Goal: Task Accomplishment & Management: Manage account settings

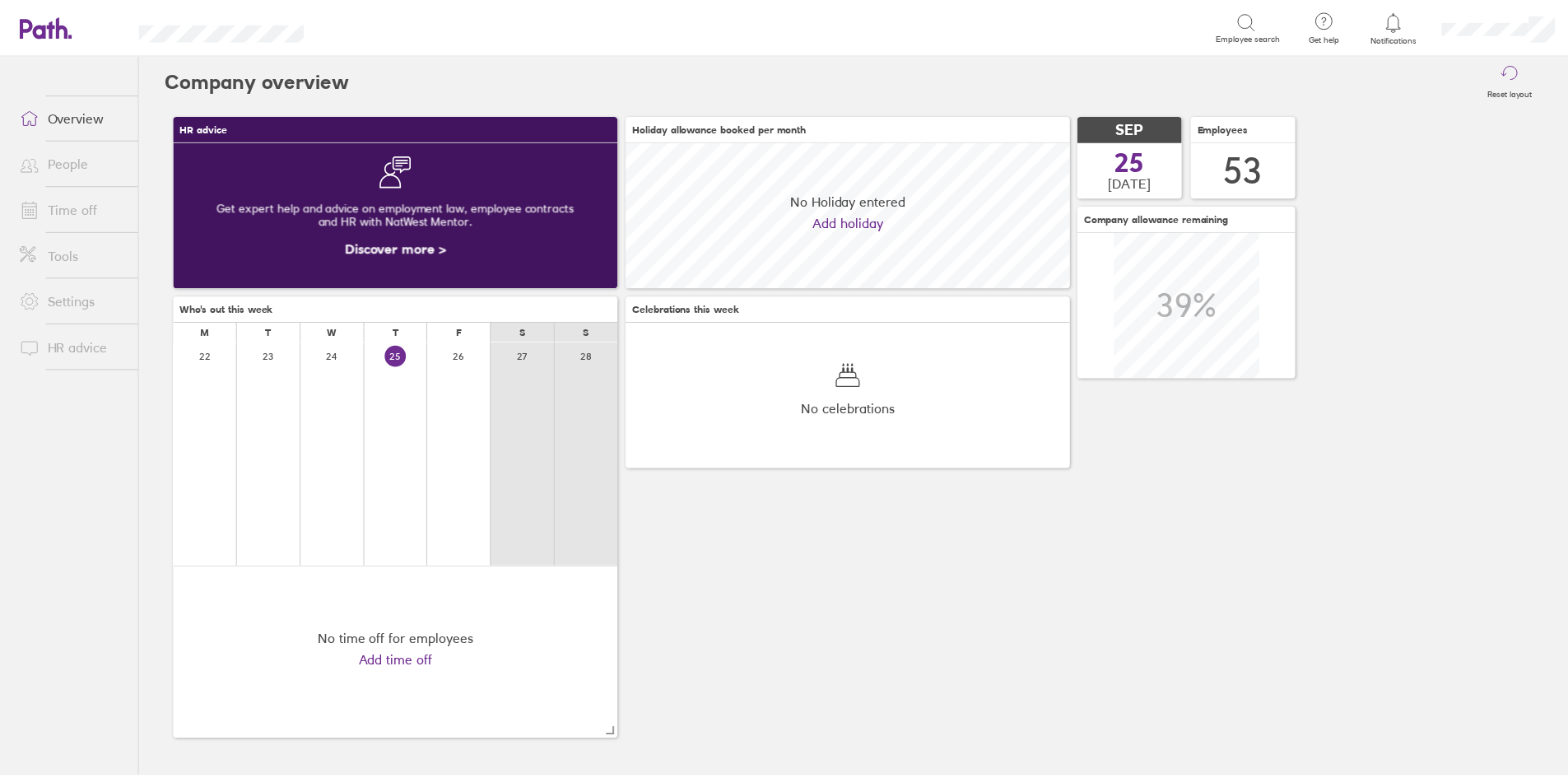
scroll to position [147, 448]
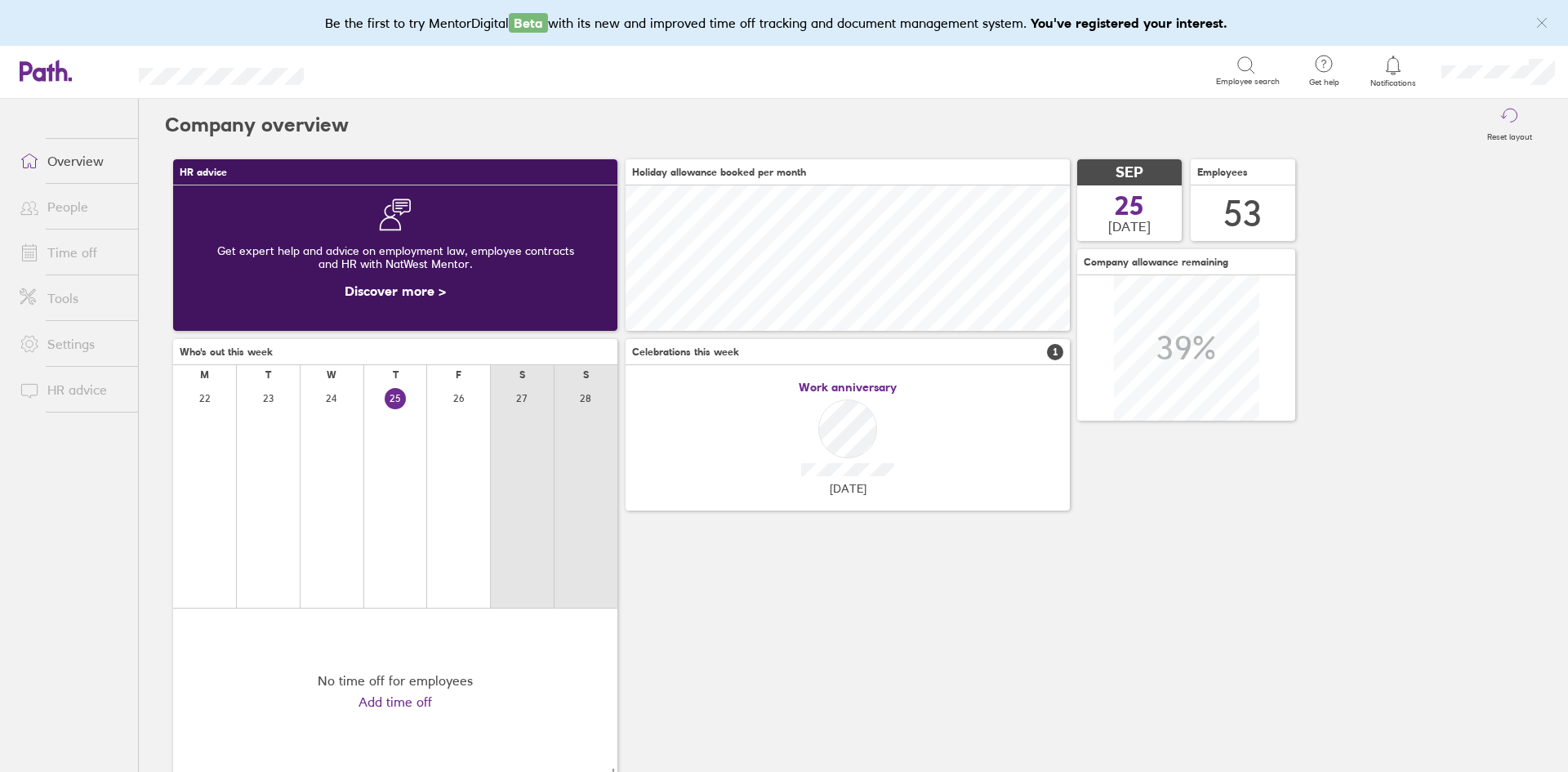
click at [77, 263] on link "Time off" at bounding box center [72, 252] width 131 height 33
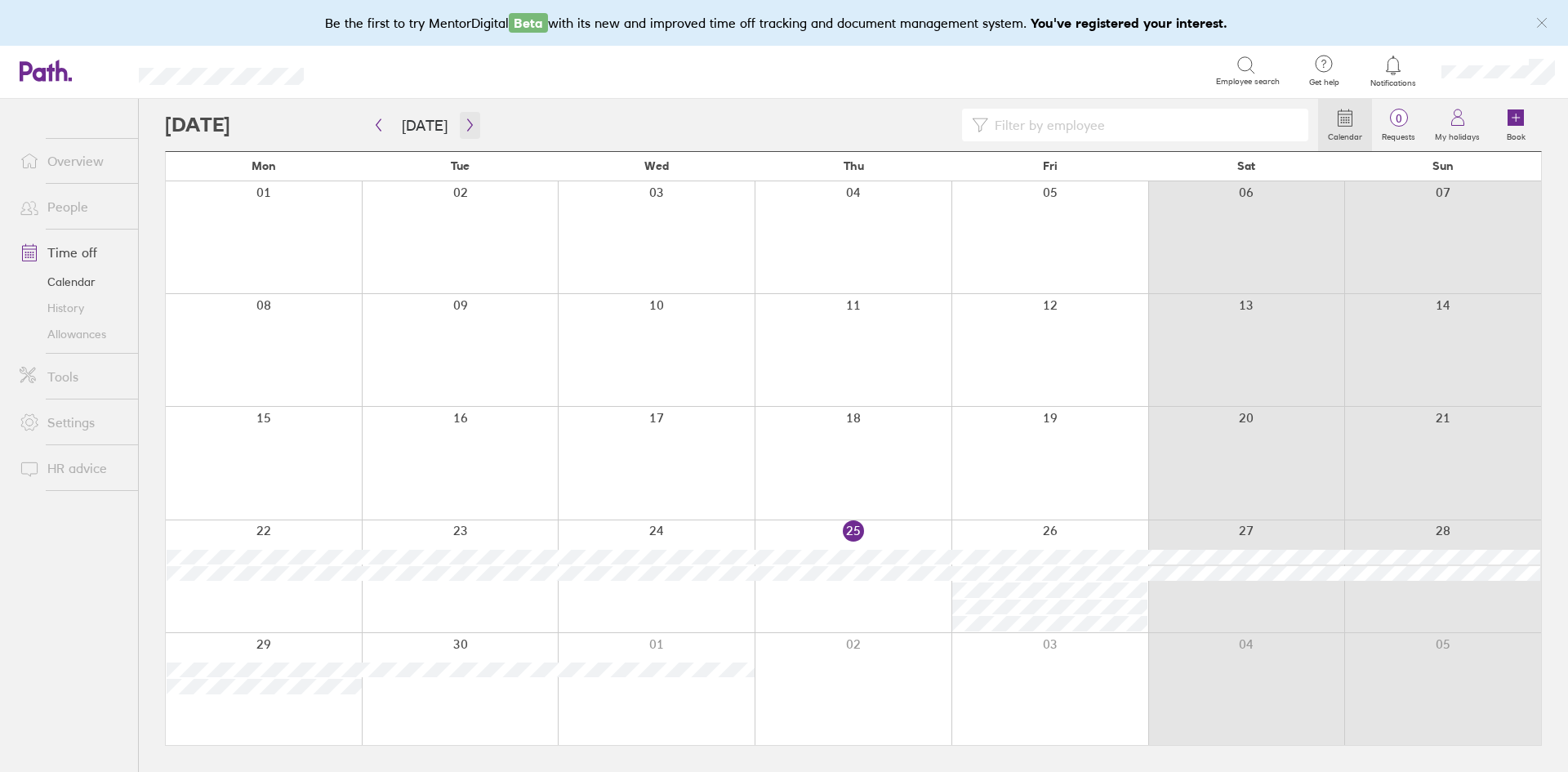
click at [469, 123] on icon "button" at bounding box center [470, 124] width 12 height 13
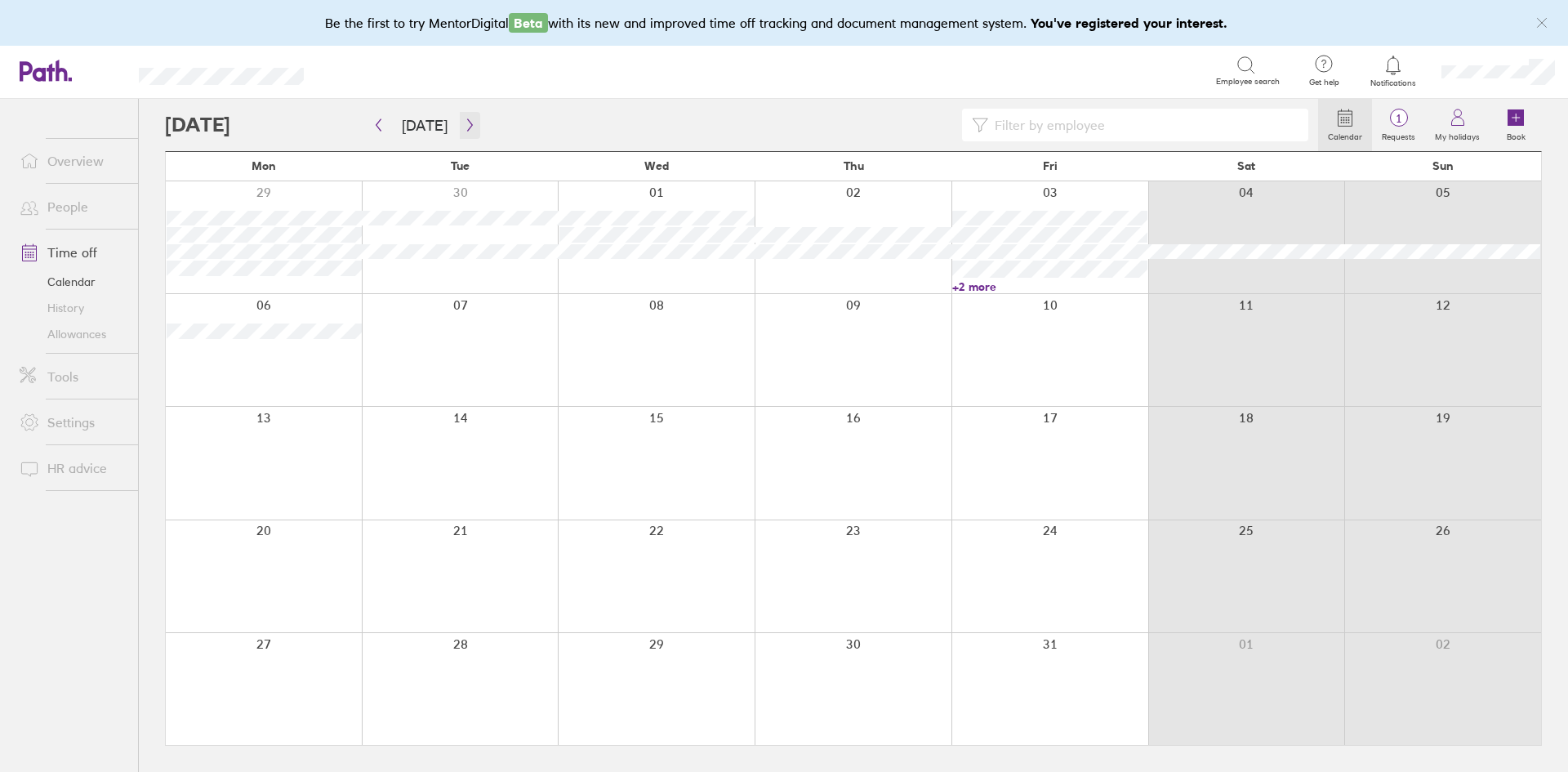
click at [467, 130] on icon "button" at bounding box center [470, 125] width 5 height 12
click at [966, 736] on link "+2 more" at bounding box center [1049, 737] width 195 height 14
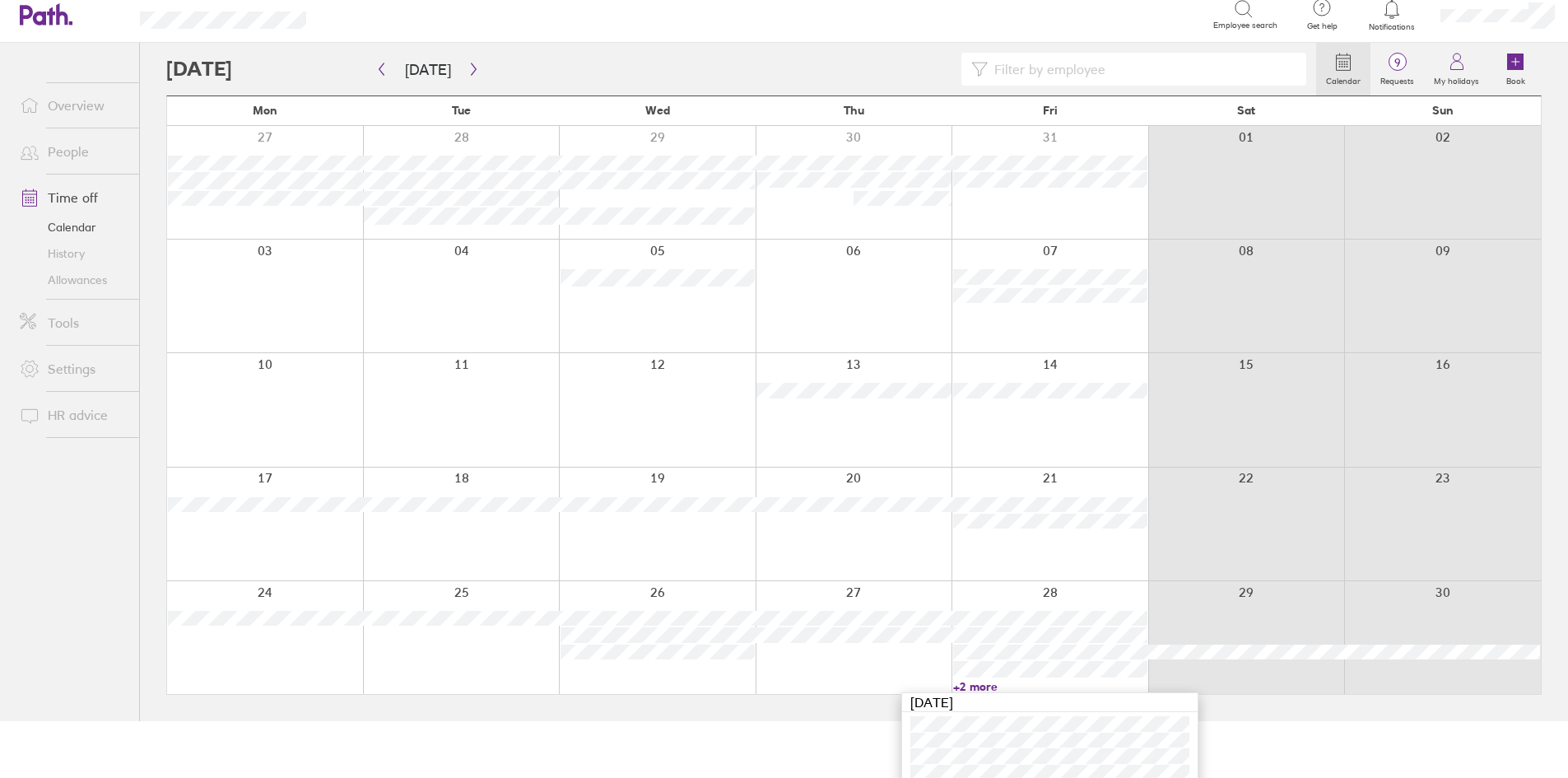
scroll to position [102, 0]
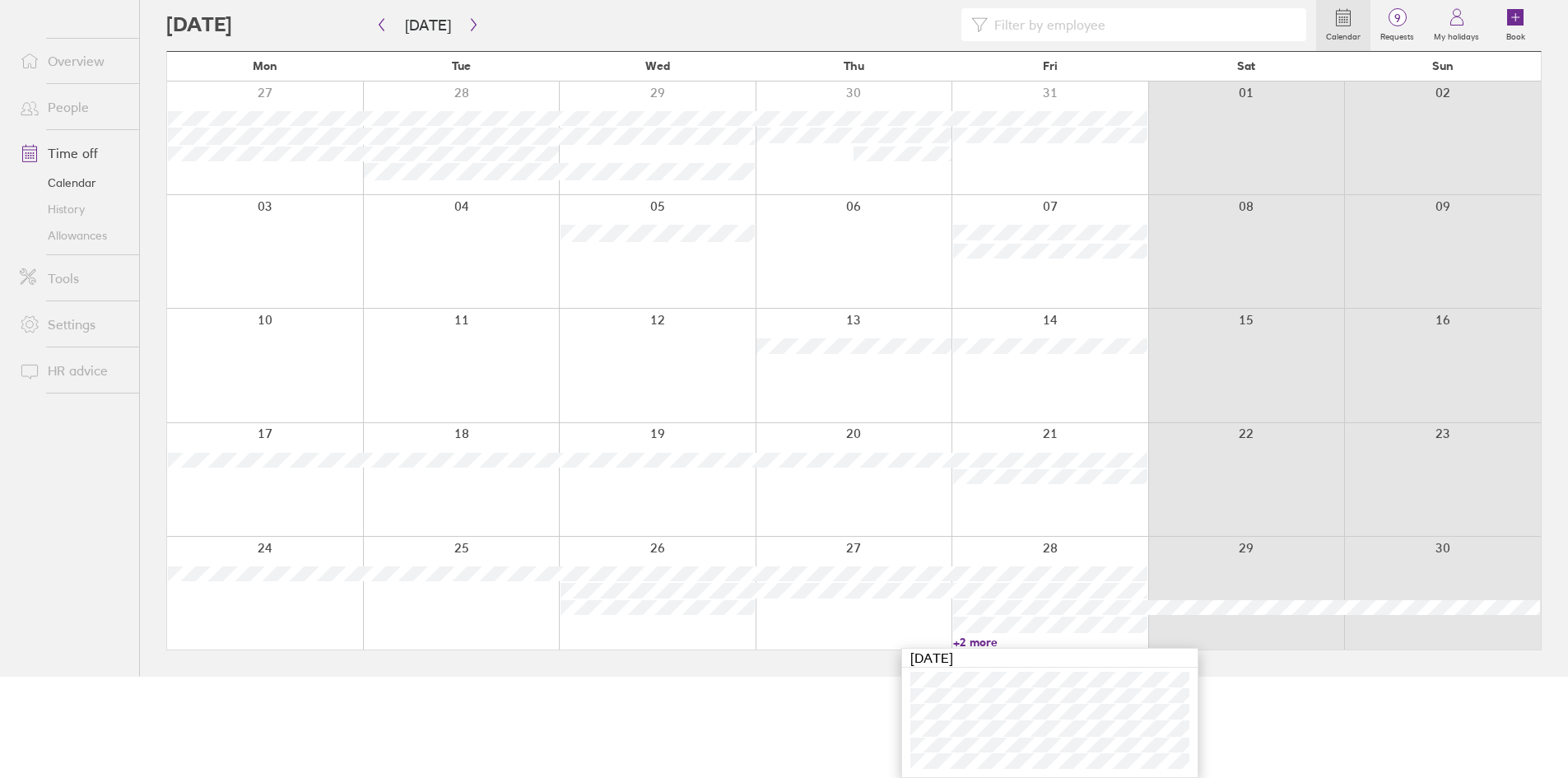
click at [828, 676] on html "Be the first to try MentorDigital Beta with its new and improved time off track…" at bounding box center [784, 287] width 1568 height 778
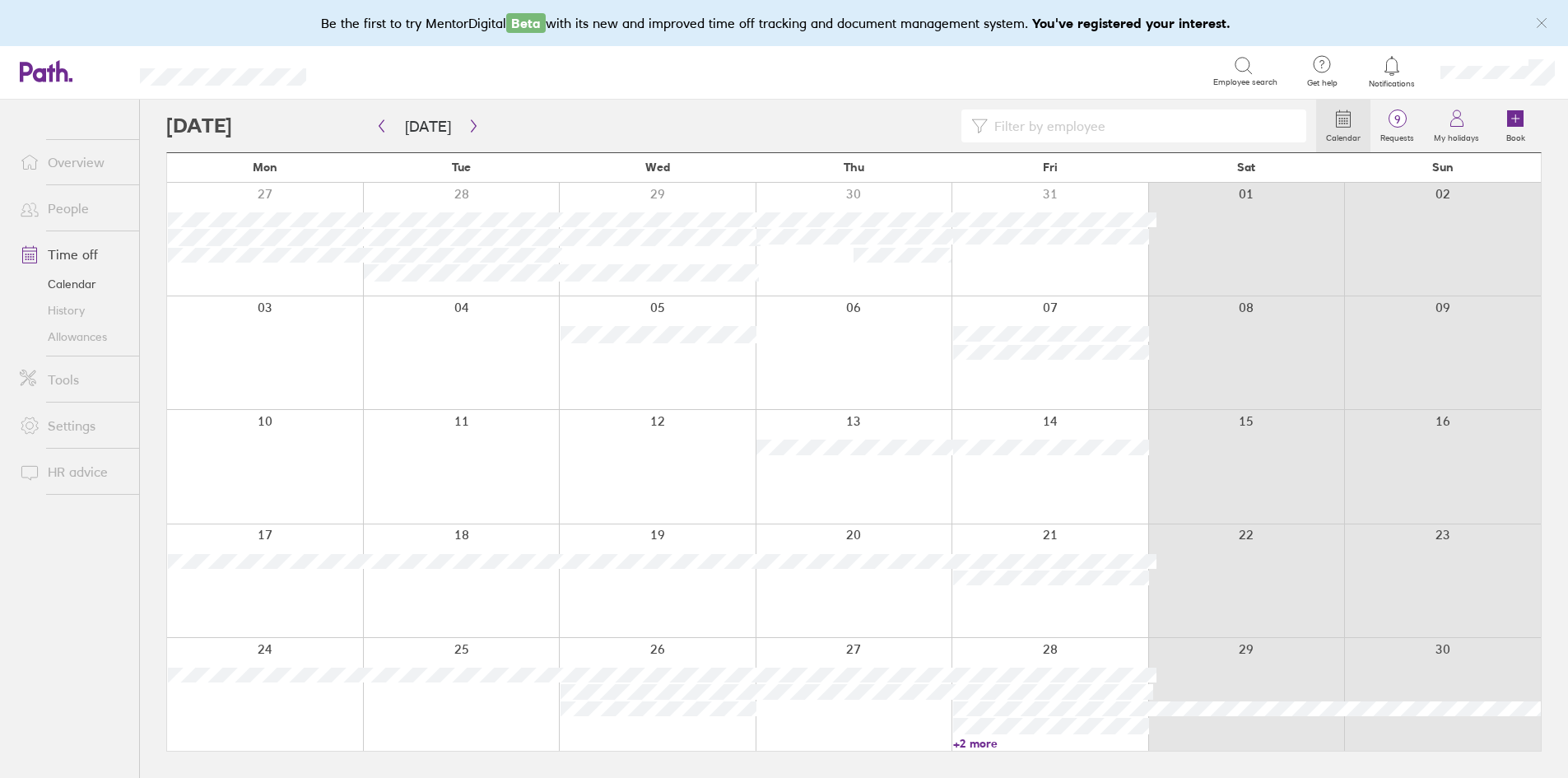
scroll to position [0, 0]
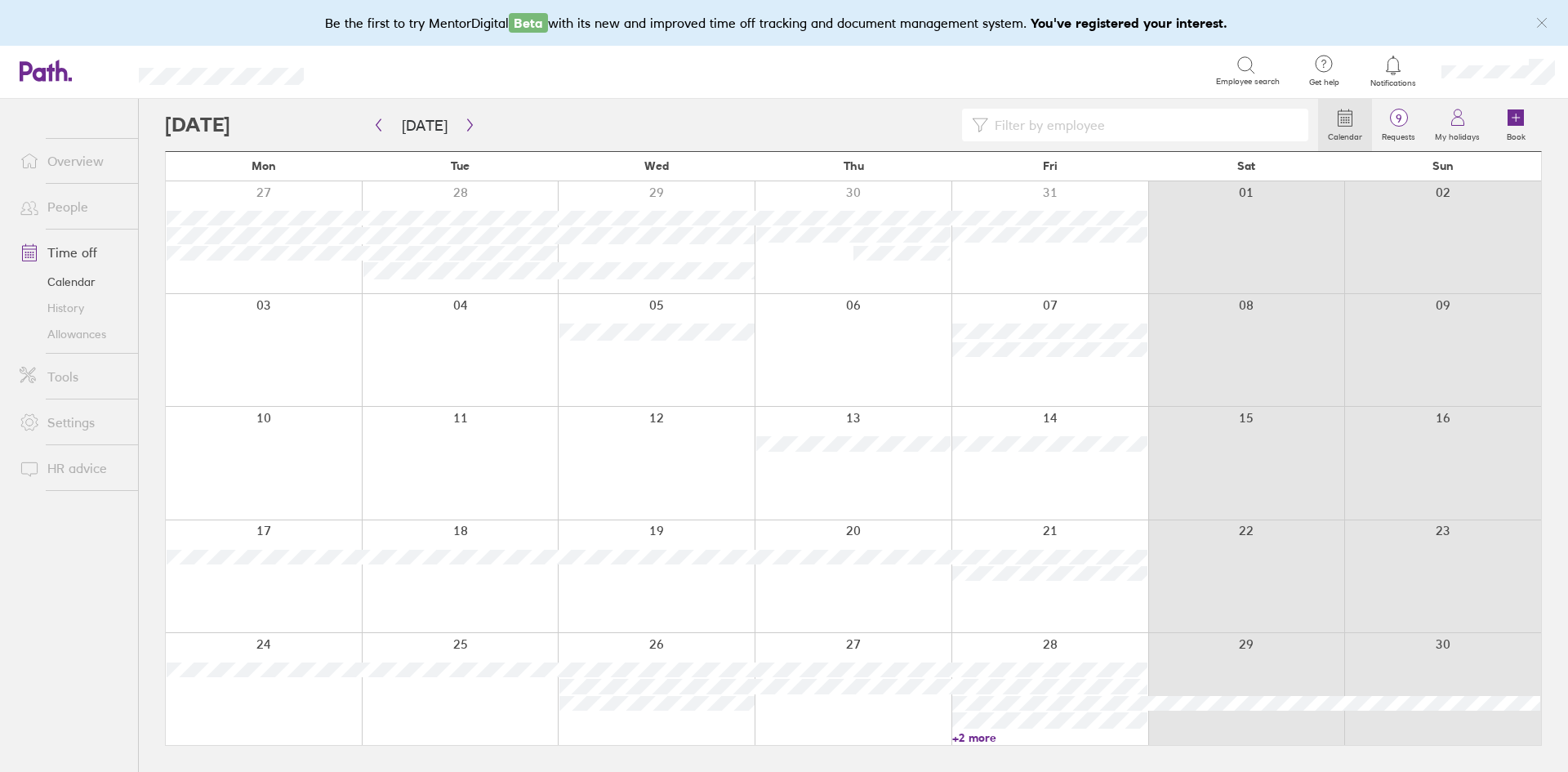
click at [994, 732] on link "+2 more" at bounding box center [1049, 737] width 195 height 14
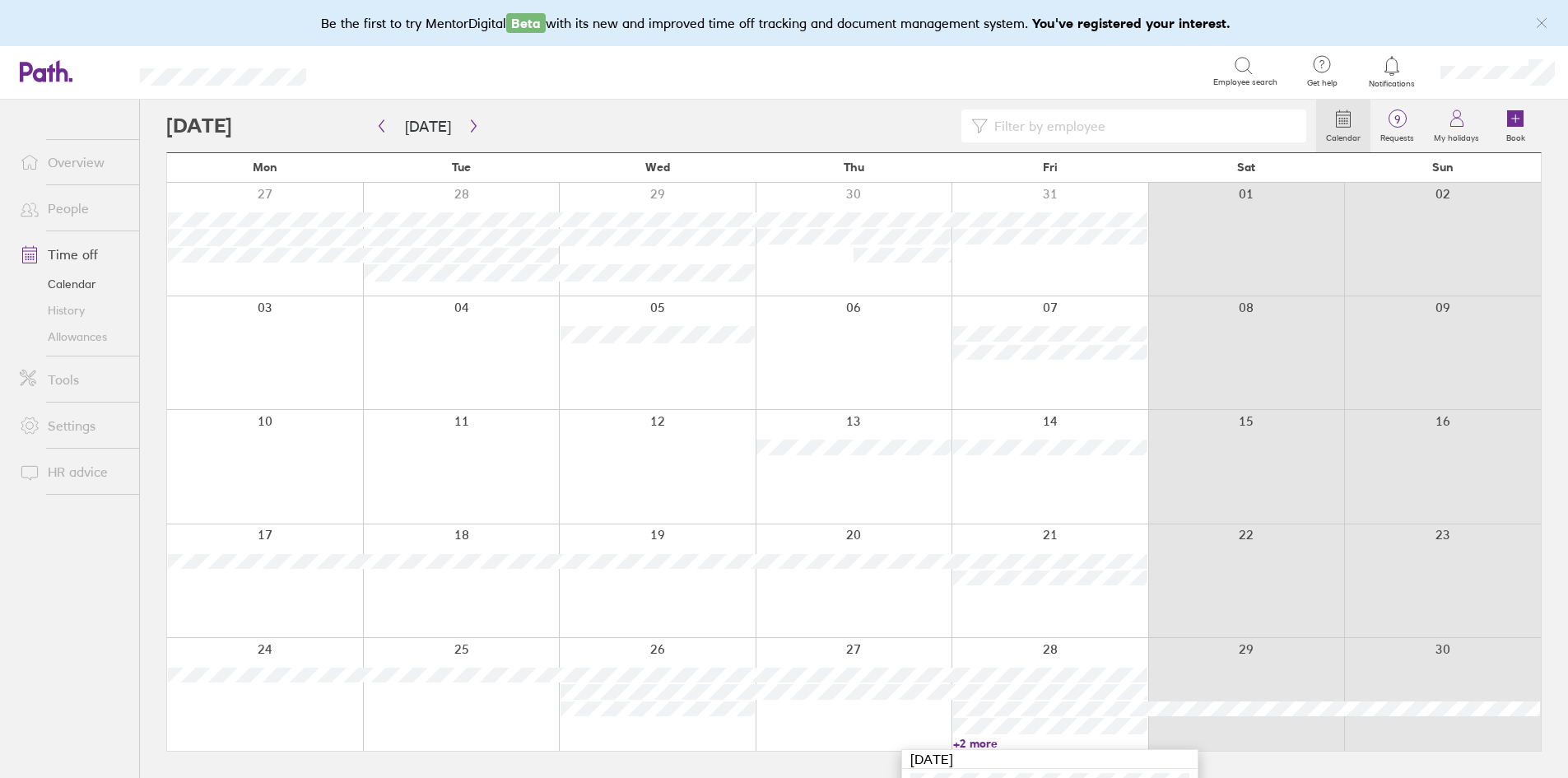
scroll to position [102, 0]
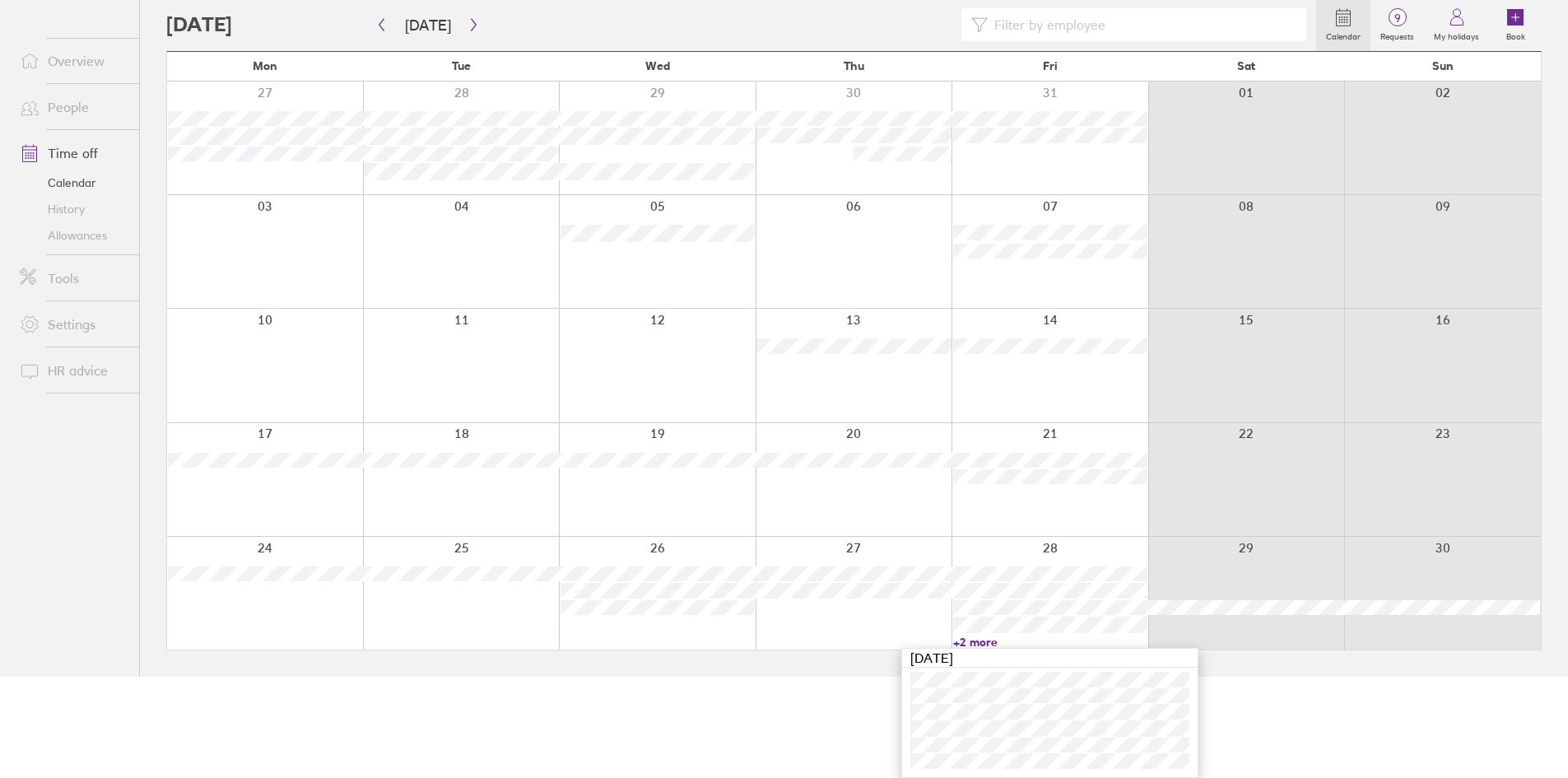
click at [793, 676] on html "Be the first to try MentorDigital Beta with its new and improved time off track…" at bounding box center [784, 287] width 1568 height 778
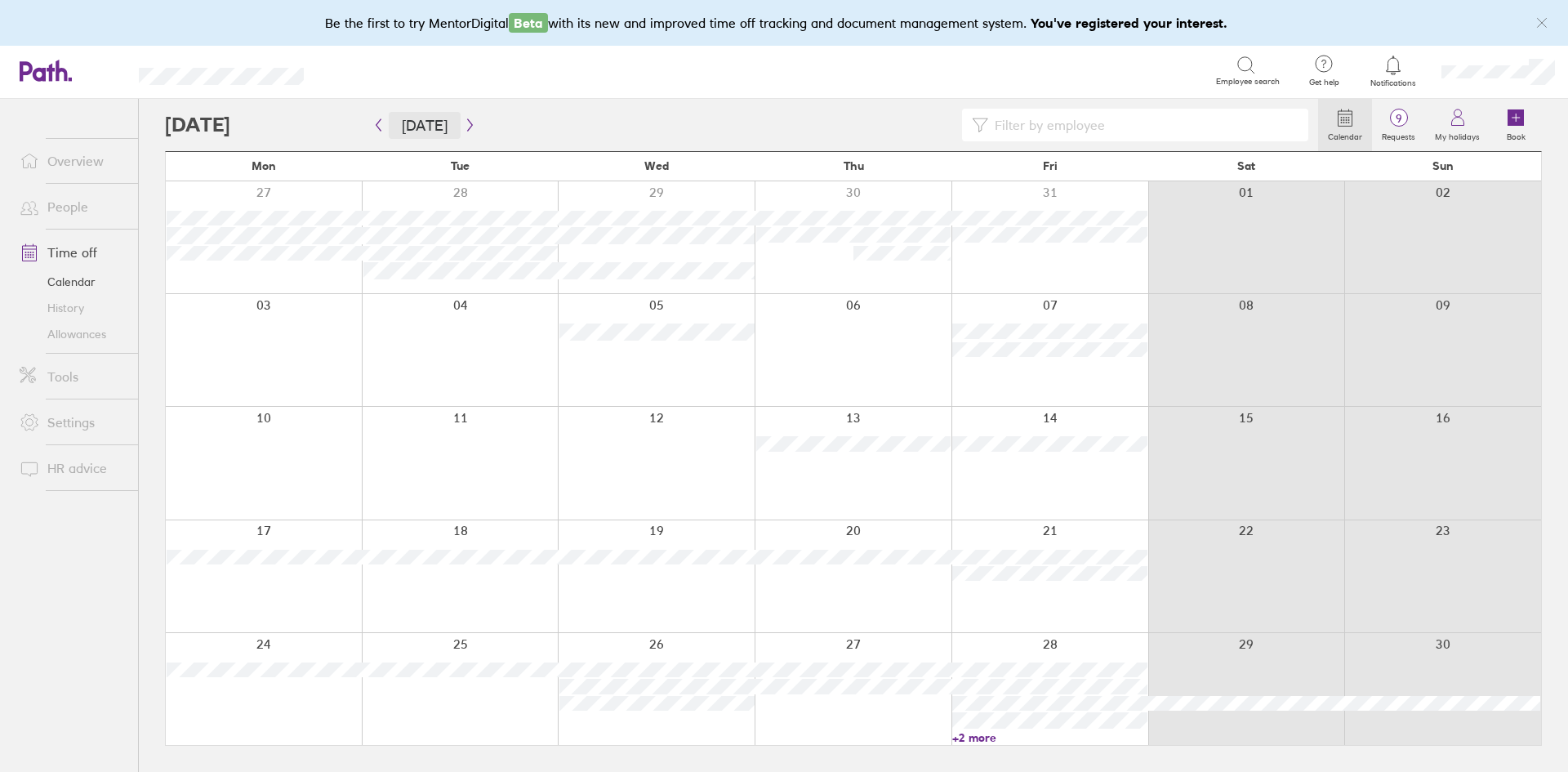
click at [454, 119] on button "[DATE]" at bounding box center [424, 125] width 72 height 27
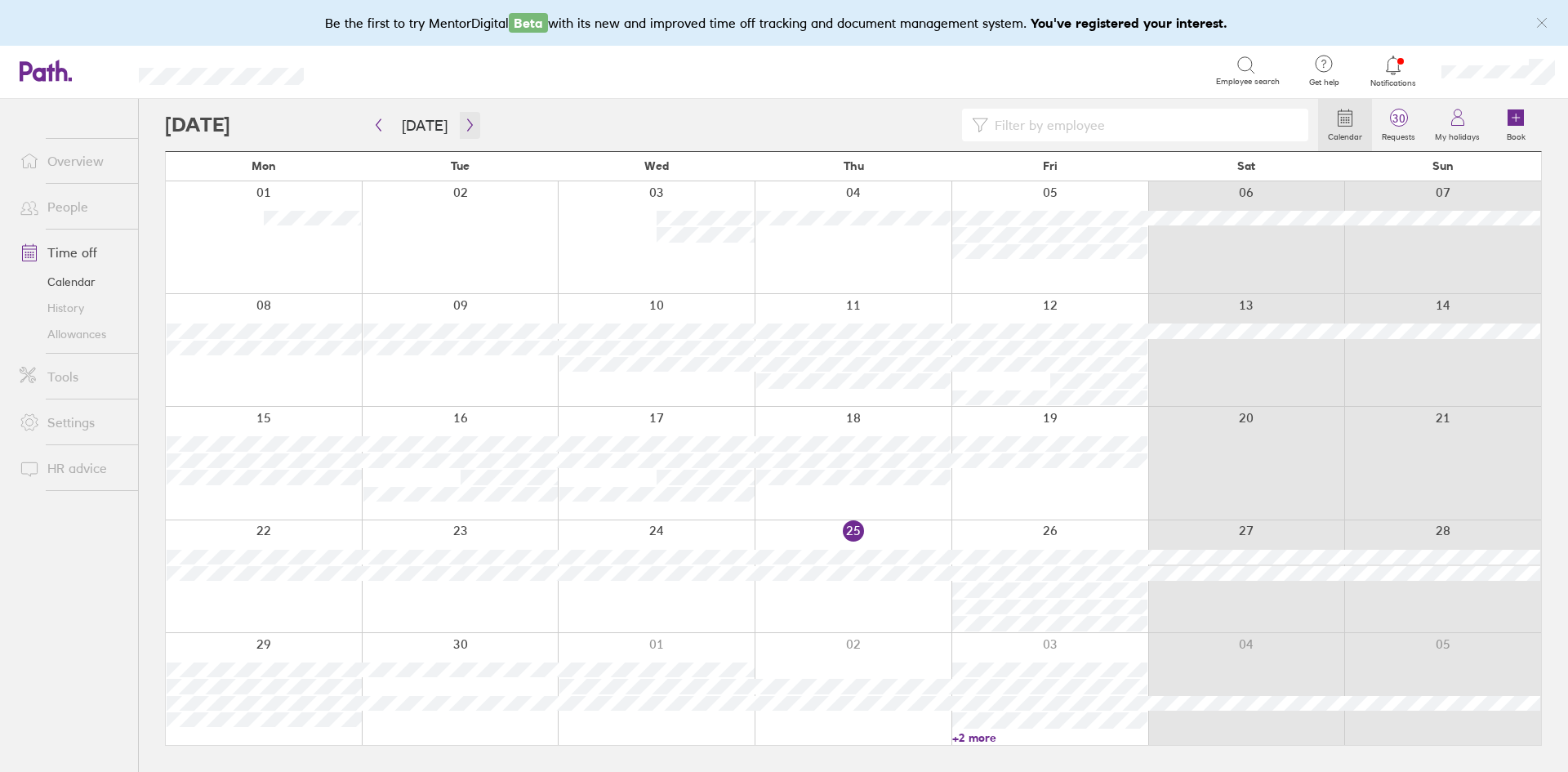
click at [468, 131] on button "button" at bounding box center [470, 125] width 20 height 27
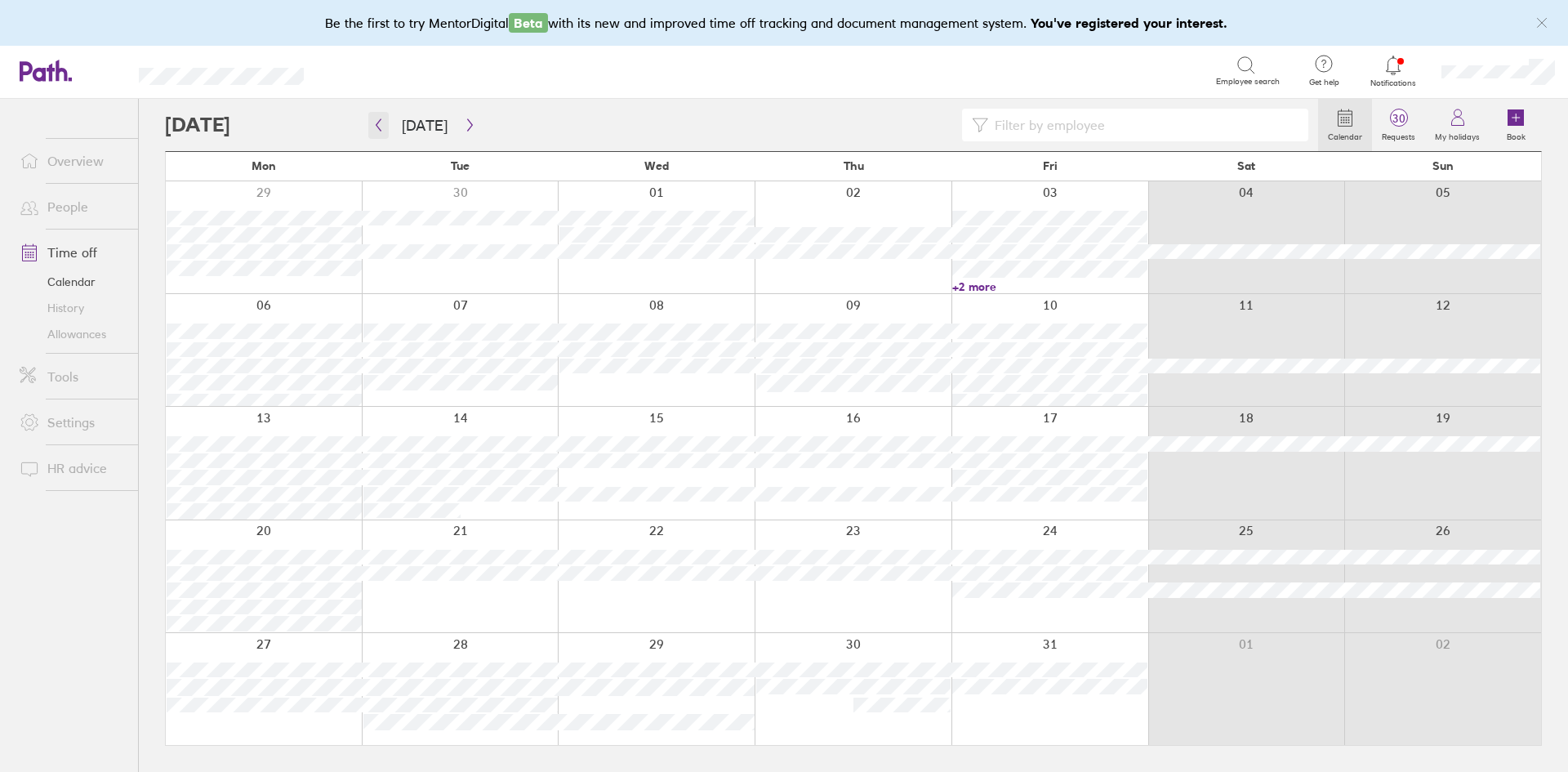
click at [382, 131] on button "button" at bounding box center [378, 125] width 20 height 27
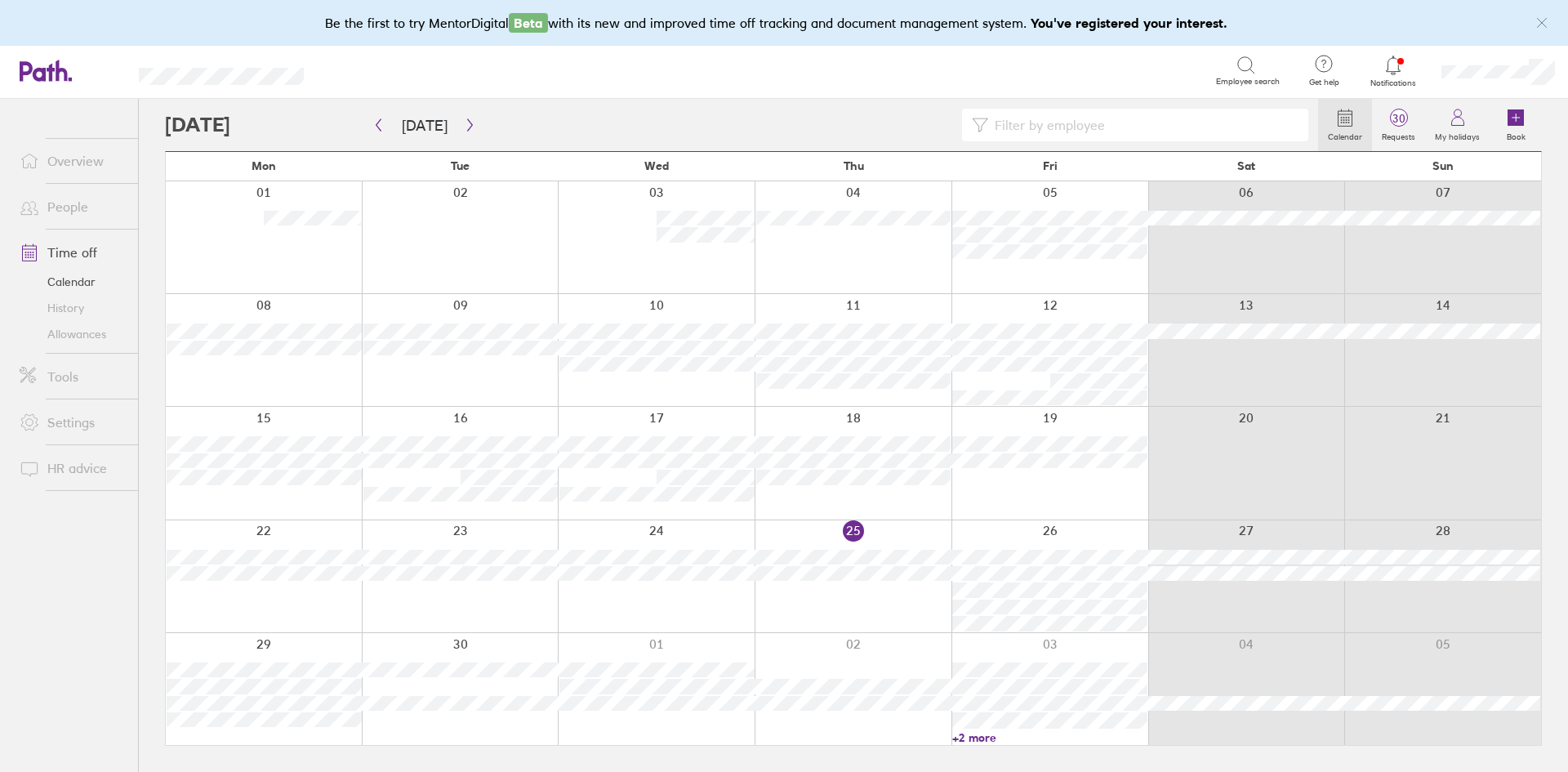
click at [980, 741] on link "+2 more" at bounding box center [1049, 737] width 195 height 14
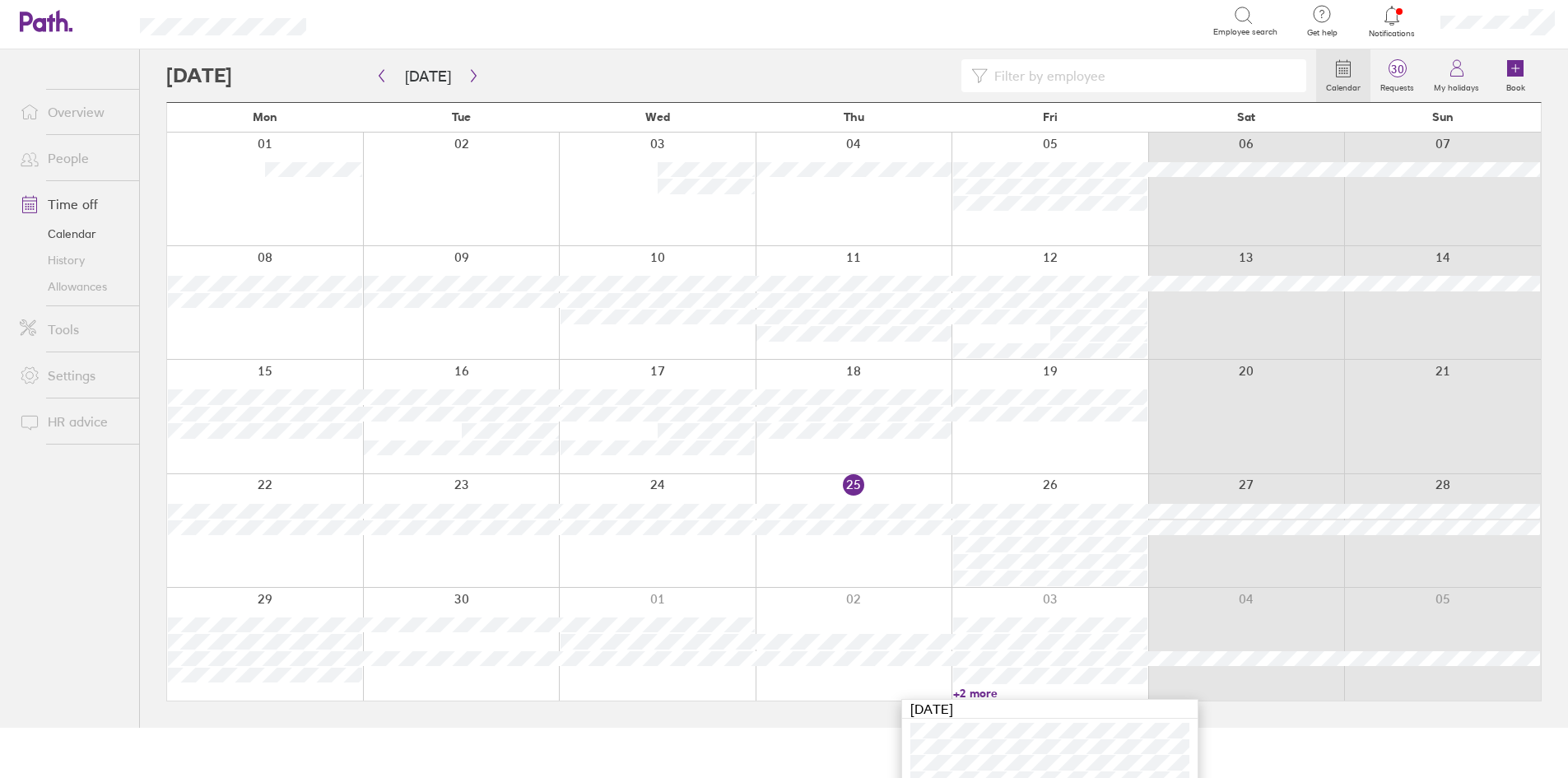
scroll to position [102, 0]
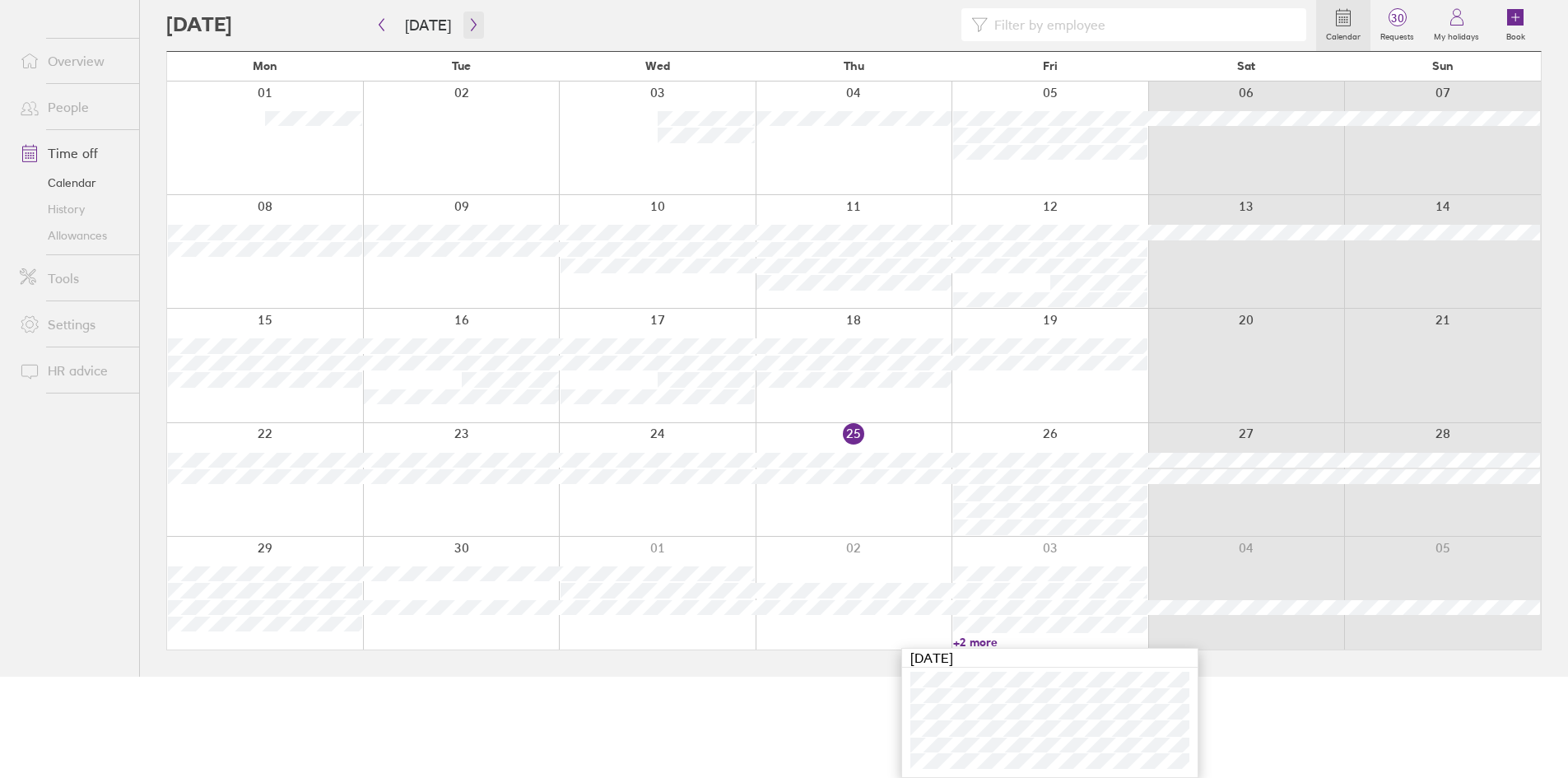
click at [473, 16] on button "button" at bounding box center [473, 26] width 20 height 27
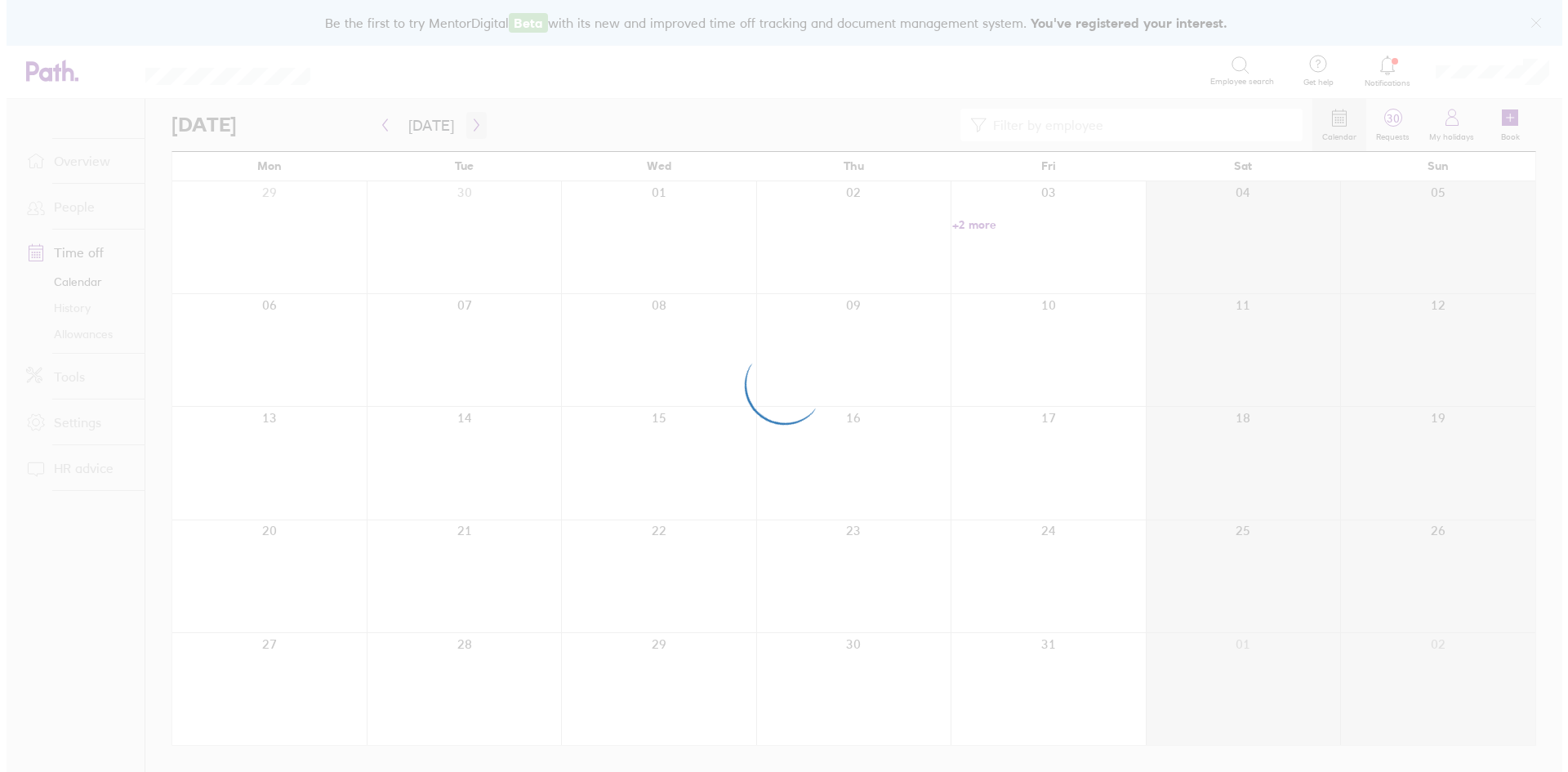
scroll to position [0, 0]
